Goal: Navigation & Orientation: Find specific page/section

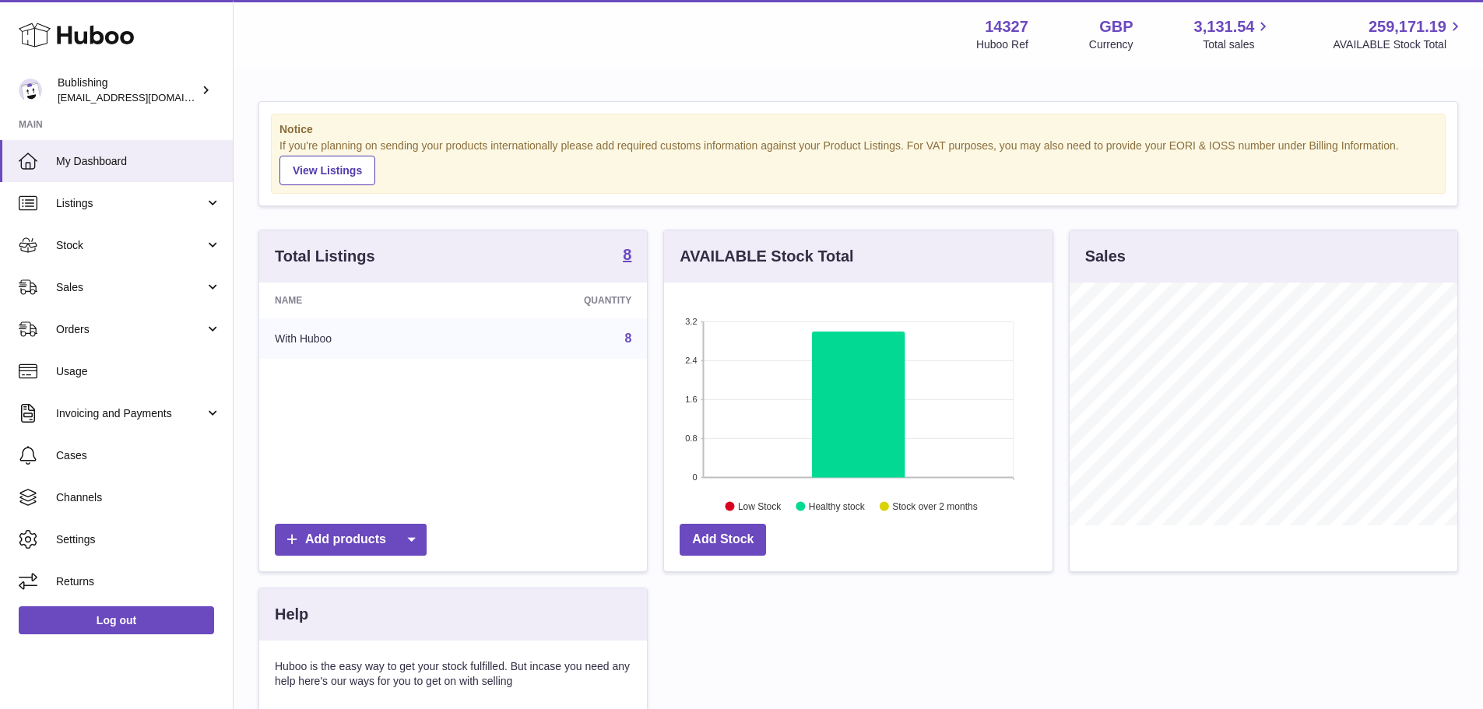
scroll to position [243, 389]
click at [116, 375] on span "Usage" at bounding box center [138, 371] width 165 height 15
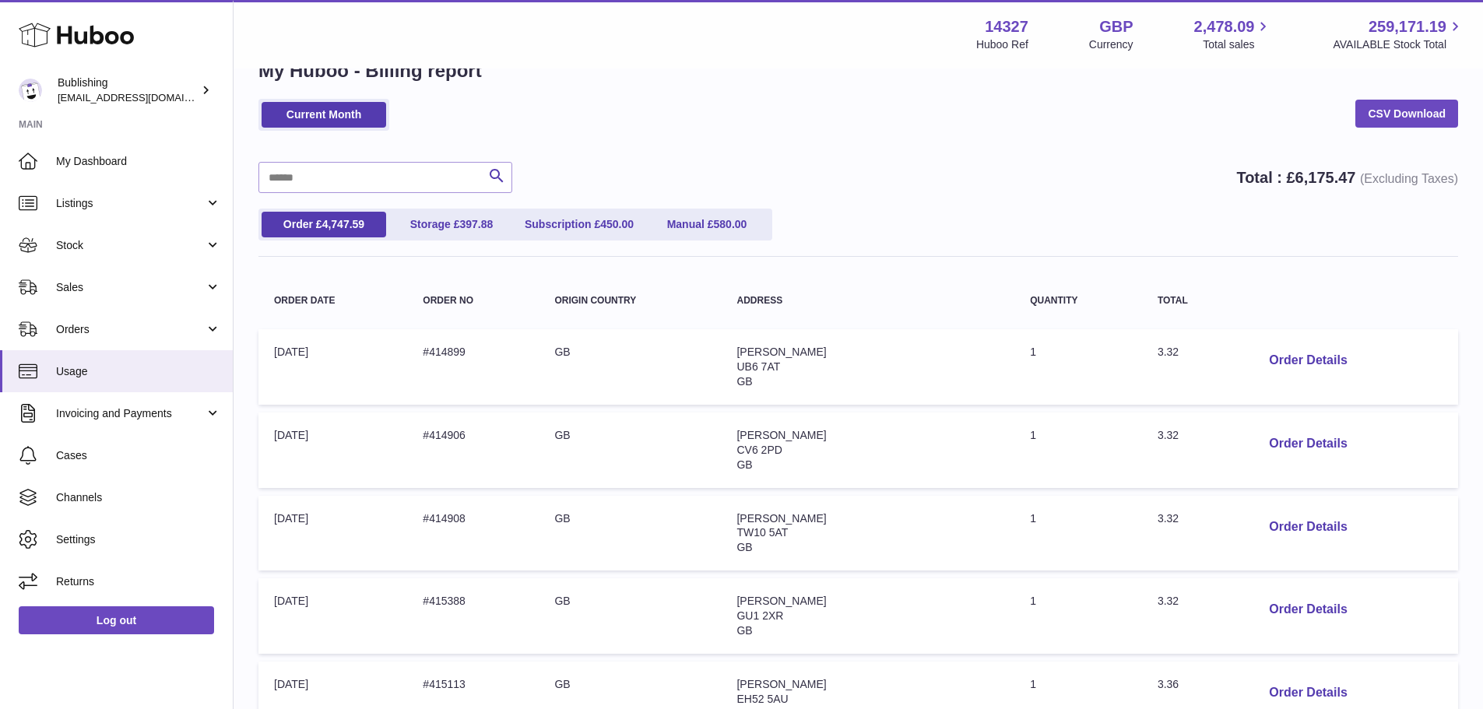
scroll to position [78, 0]
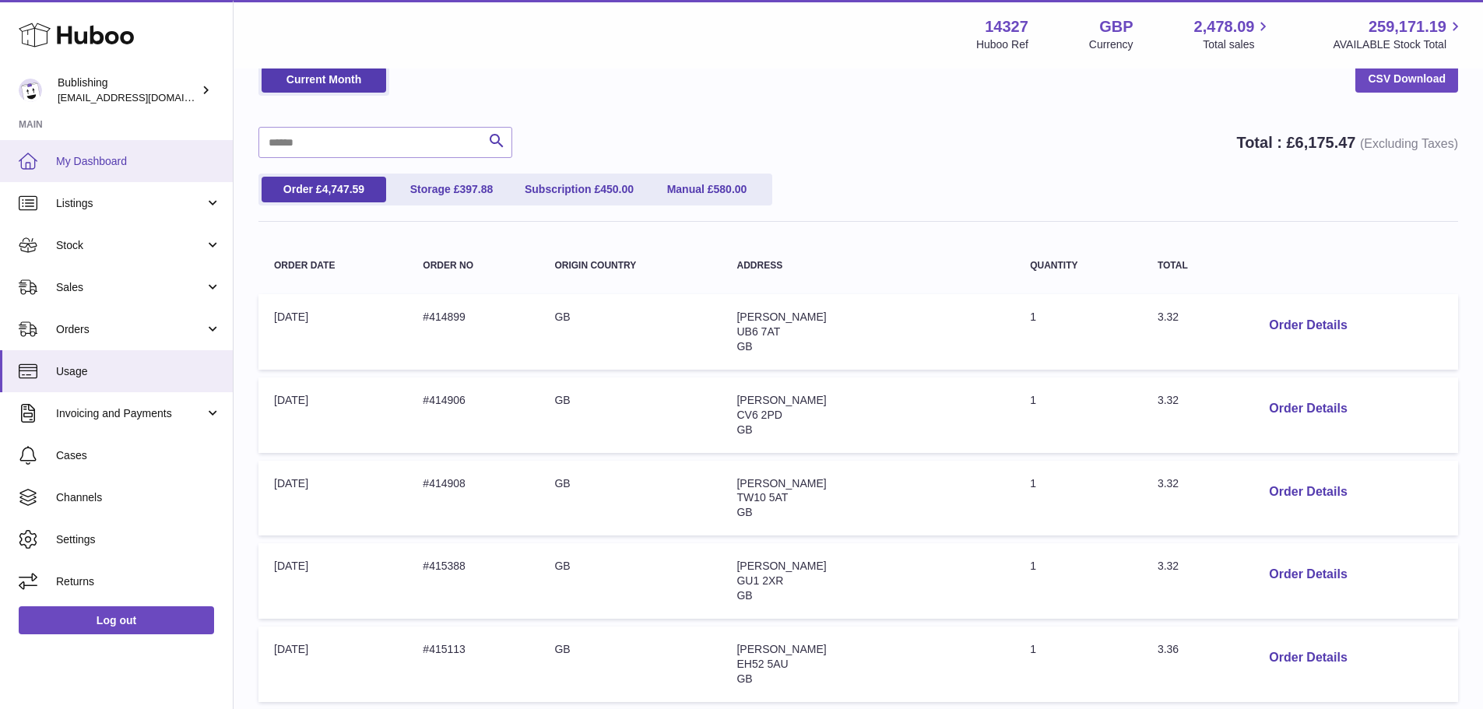
click at [118, 168] on span "My Dashboard" at bounding box center [138, 161] width 165 height 15
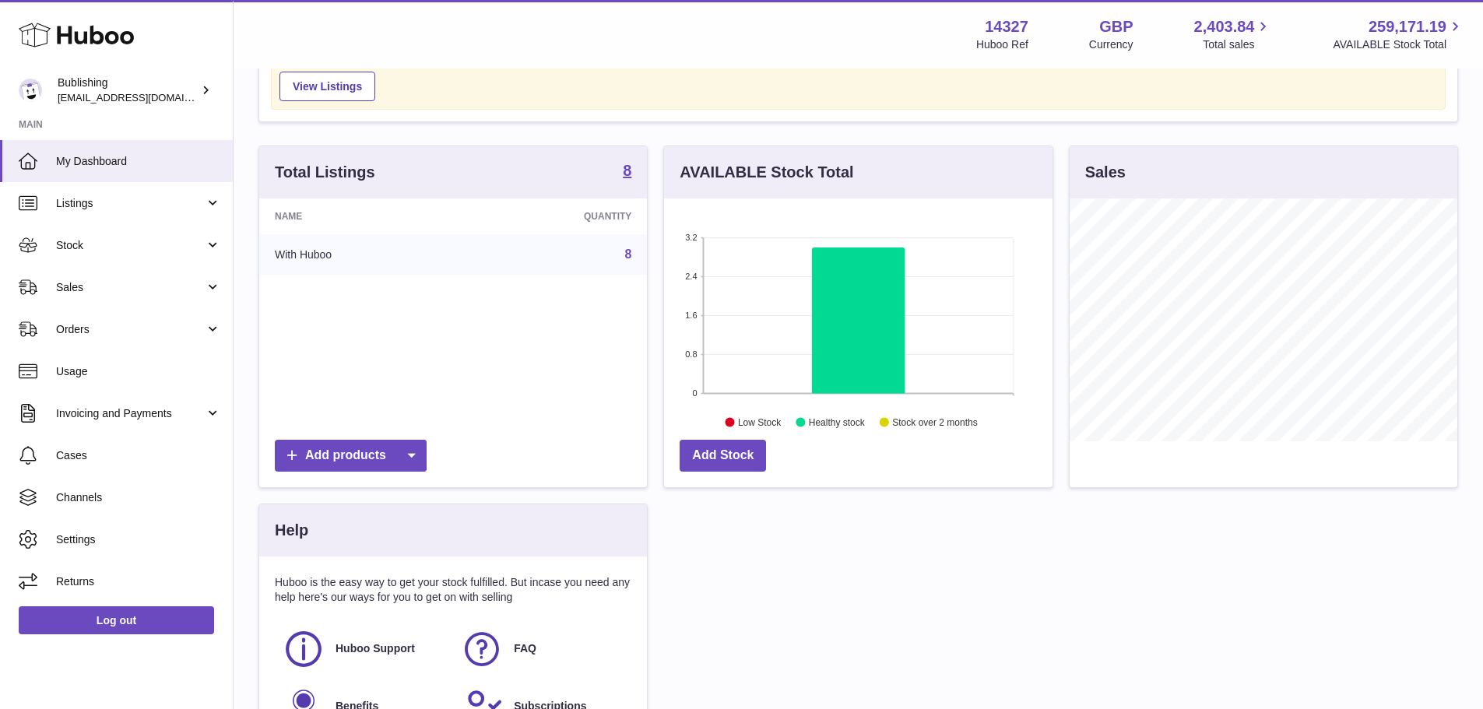
scroll to position [268, 0]
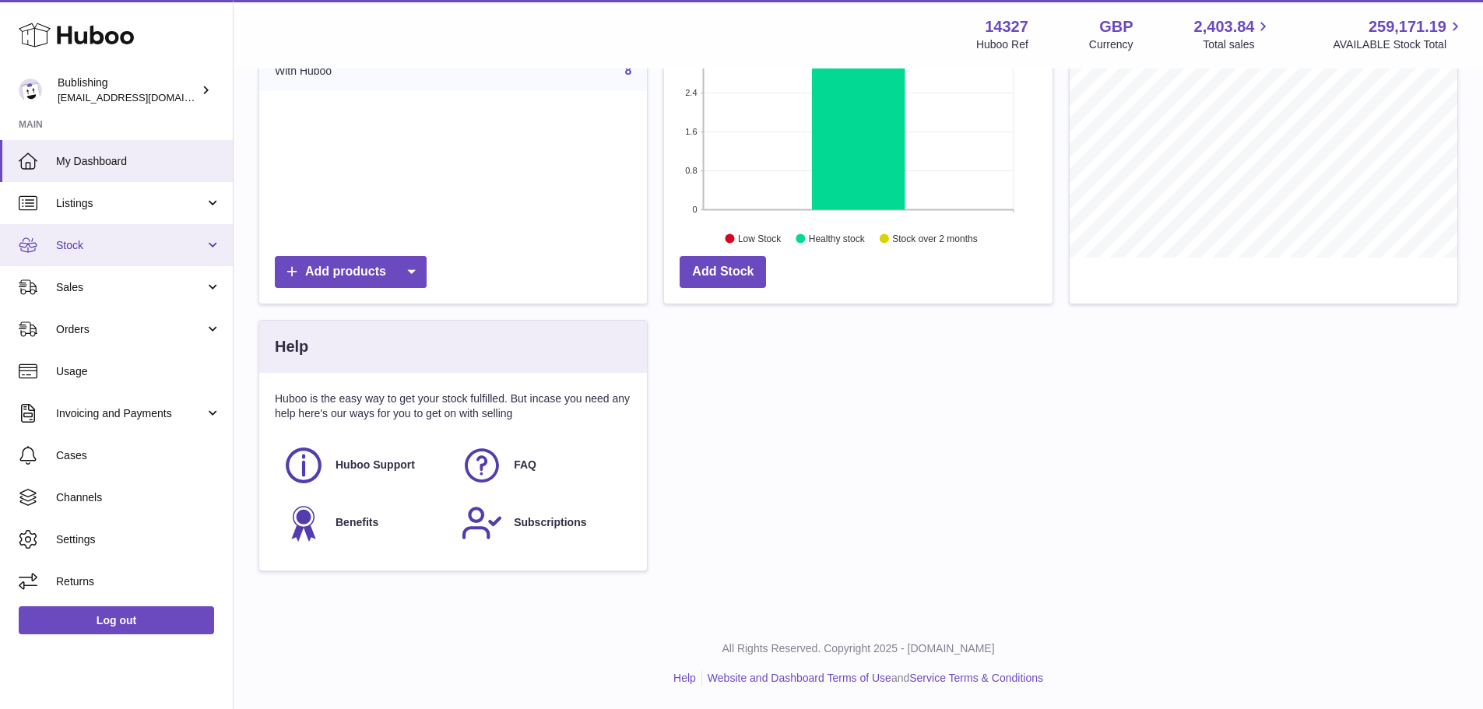
click at [131, 243] on span "Stock" at bounding box center [130, 245] width 149 height 15
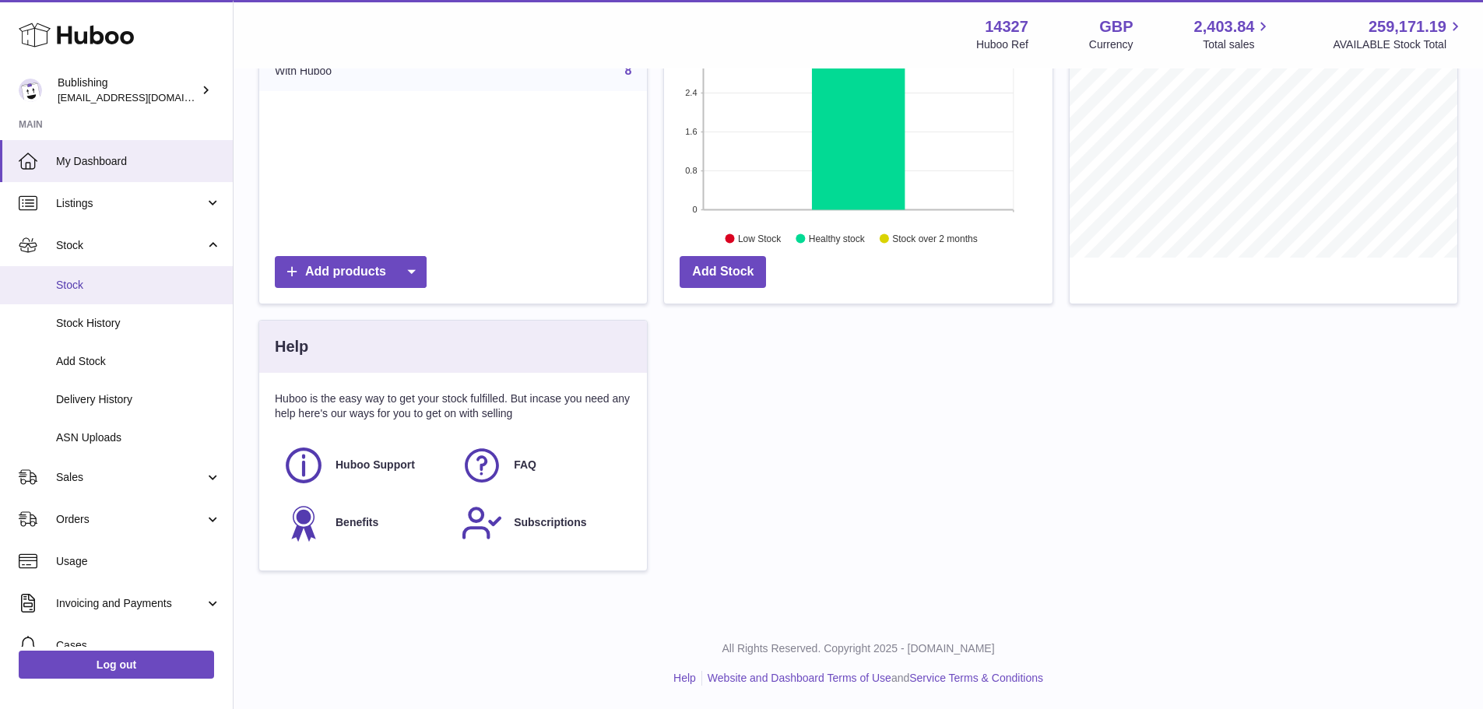
click at [124, 283] on span "Stock" at bounding box center [138, 285] width 165 height 15
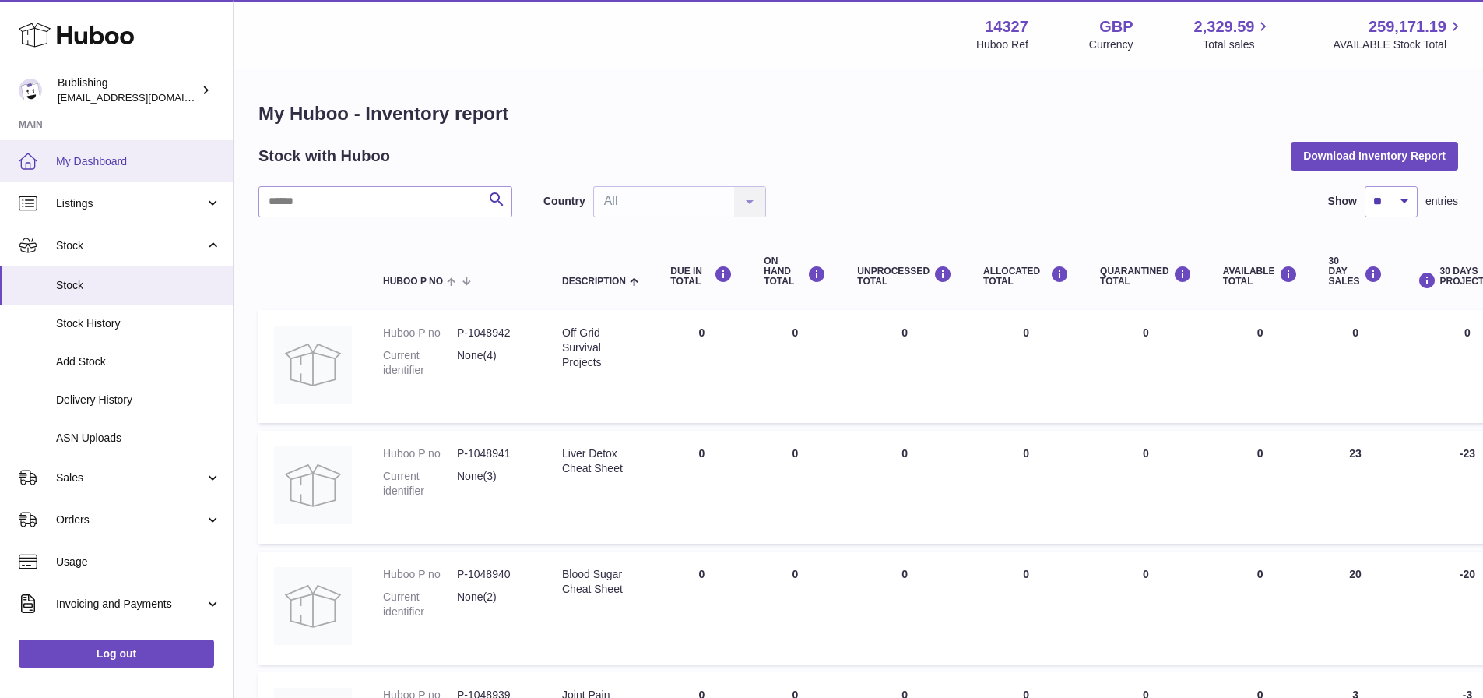
click at [92, 166] on span "My Dashboard" at bounding box center [138, 161] width 165 height 15
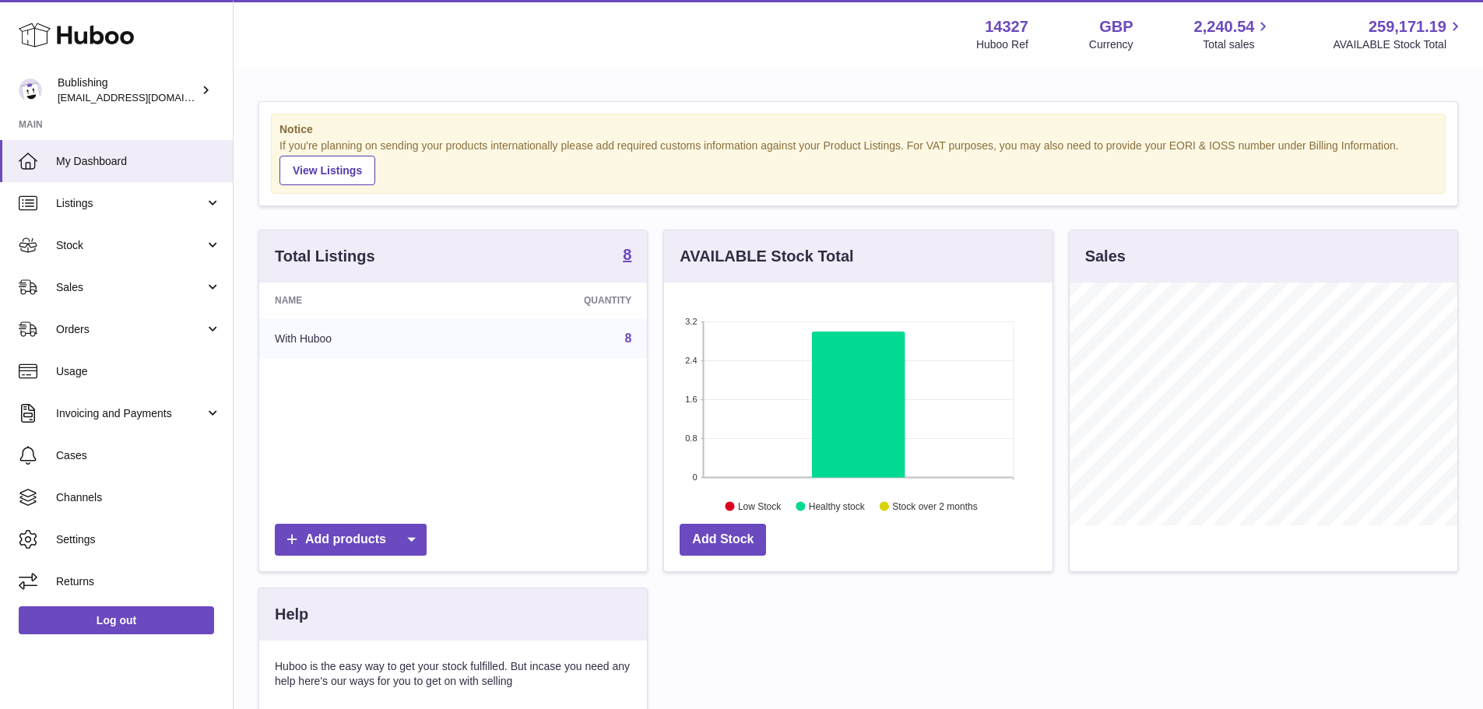
scroll to position [243, 389]
